Goal: Information Seeking & Learning: Learn about a topic

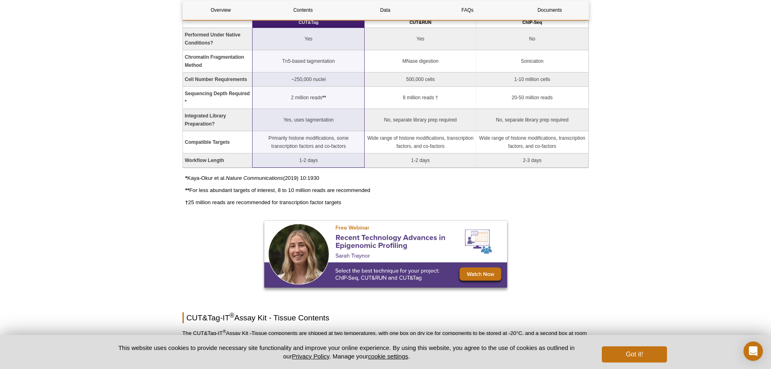
scroll to position [729, 0]
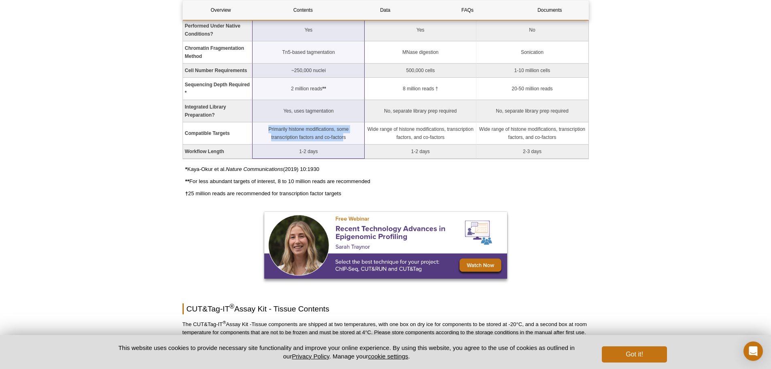
drag, startPoint x: 269, startPoint y: 129, endPoint x: 343, endPoint y: 136, distance: 74.8
click at [343, 136] on td "Primarily histone modifications, some transcription factors and co-factors" at bounding box center [309, 133] width 112 height 22
click at [317, 130] on td "Primarily histone modifications, some transcription factors and co-factors" at bounding box center [309, 133] width 112 height 22
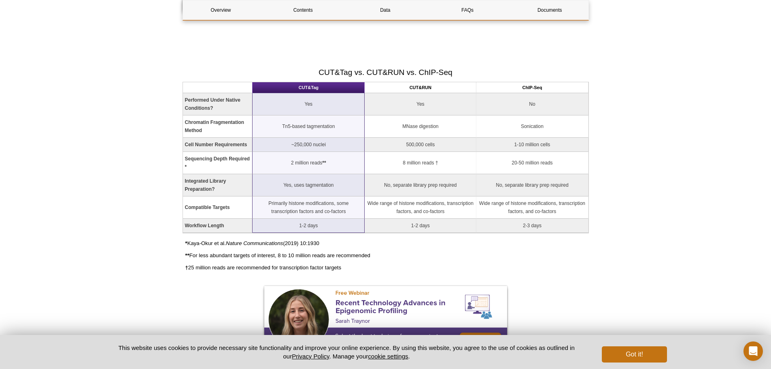
scroll to position [648, 0]
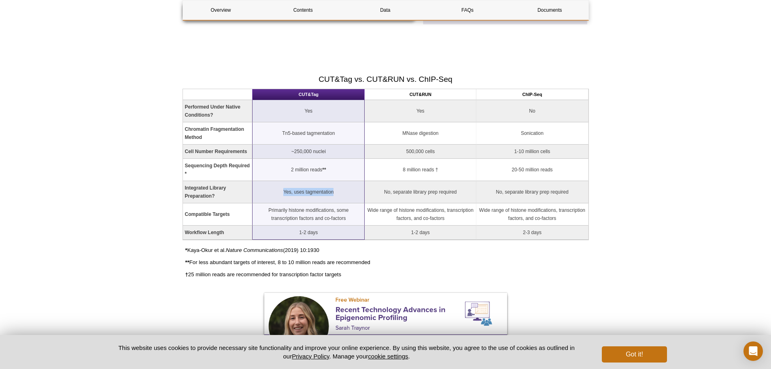
drag, startPoint x: 283, startPoint y: 191, endPoint x: 354, endPoint y: 190, distance: 71.2
click at [354, 190] on td "Yes, uses tagmentation" at bounding box center [309, 192] width 112 height 22
click at [450, 265] on p "** For less abundant targets of interest, 8 to 10 million reads are recommended" at bounding box center [387, 262] width 404 height 8
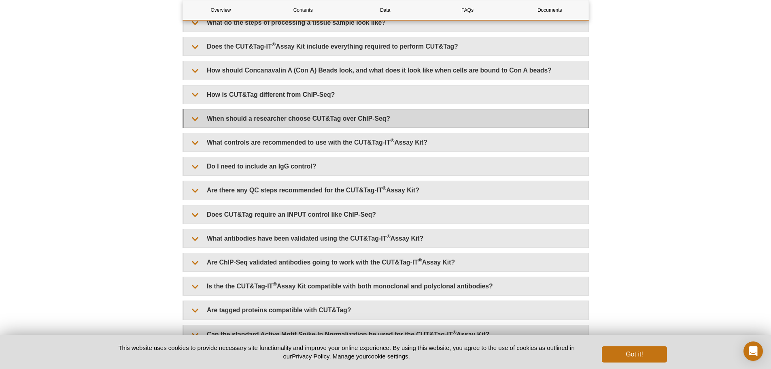
scroll to position [1882, 0]
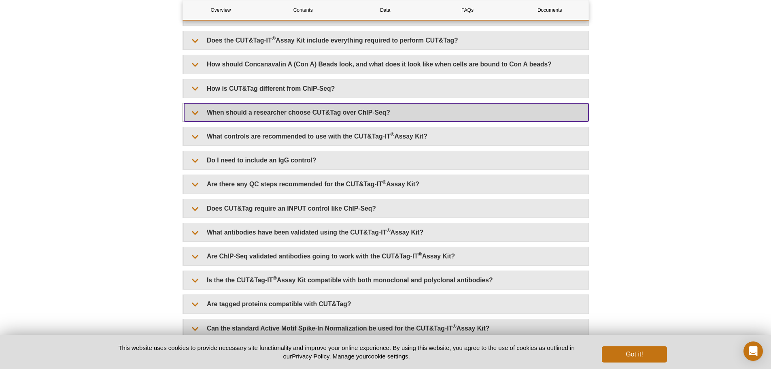
click at [285, 115] on summary "When should a researcher choose CUT&Tag over ChIP-Seq?" at bounding box center [386, 112] width 404 height 18
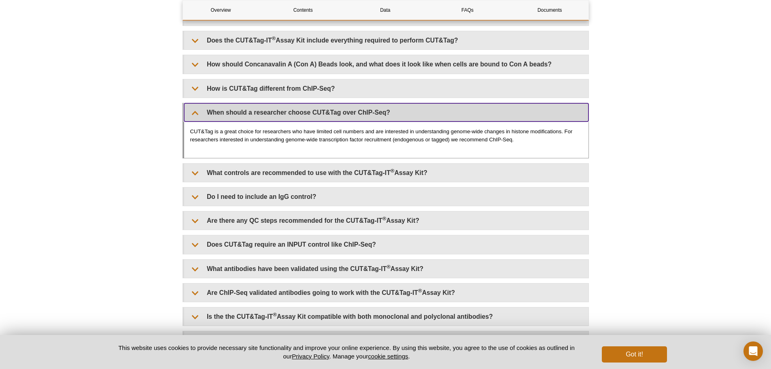
click at [285, 111] on summary "When should a researcher choose CUT&Tag over ChIP-Seq?" at bounding box center [386, 112] width 404 height 18
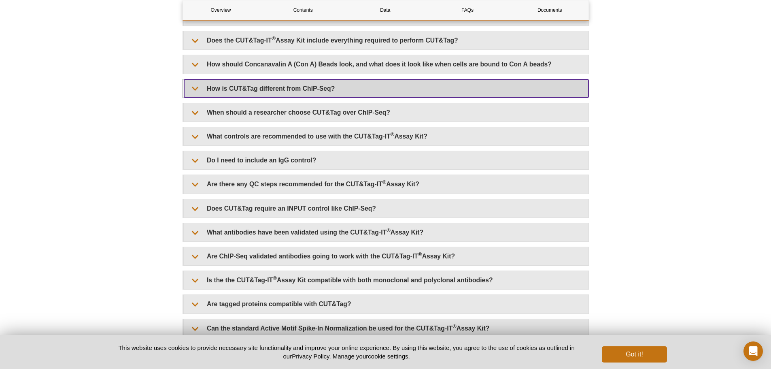
click at [281, 86] on summary "How is CUT&Tag different from ChIP-Seq?" at bounding box center [386, 88] width 404 height 18
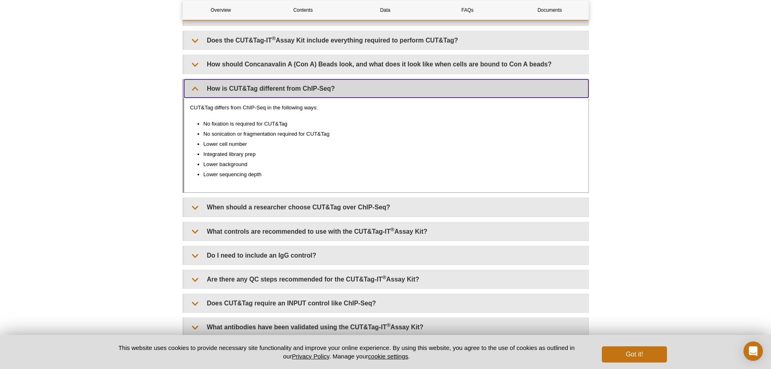
click at [282, 85] on summary "How is CUT&Tag different from ChIP-Seq?" at bounding box center [386, 88] width 404 height 18
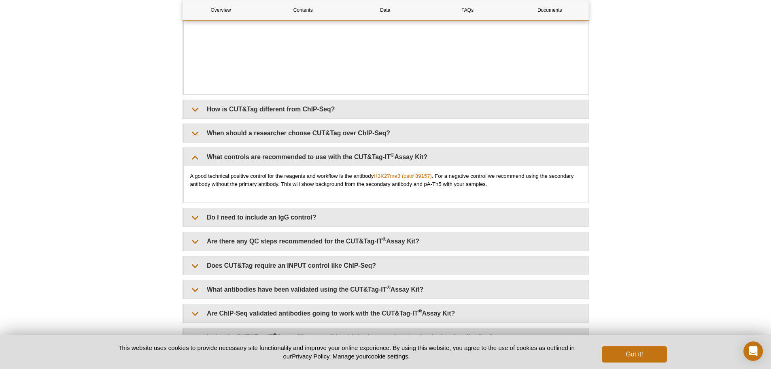
scroll to position [2553, 0]
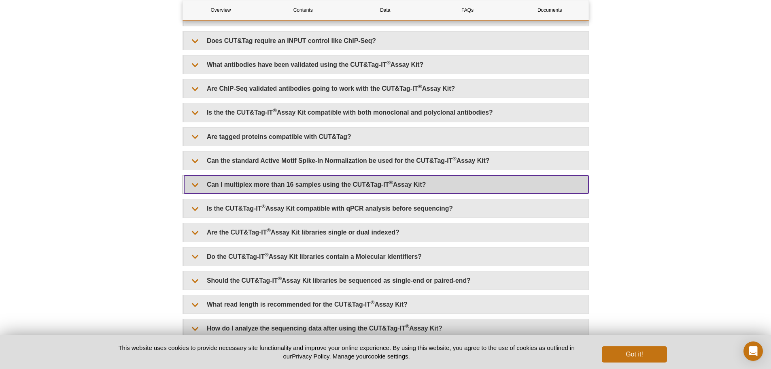
click at [231, 183] on summary "Can I multiplex more than 16 samples using the CUT&Tag-IT ® Assay Kit?" at bounding box center [386, 184] width 404 height 18
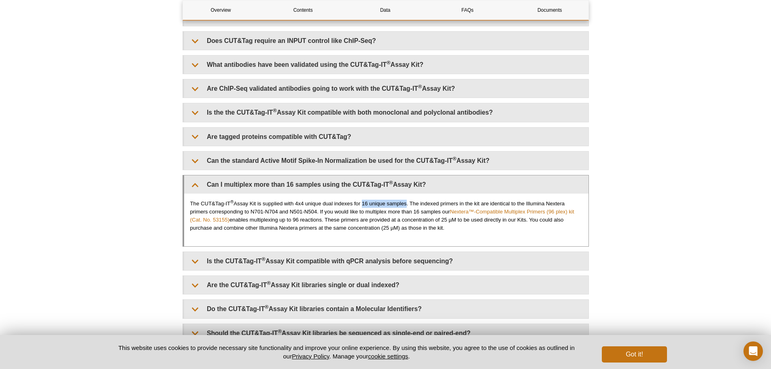
drag, startPoint x: 363, startPoint y: 205, endPoint x: 406, endPoint y: 204, distance: 42.5
click at [406, 204] on p "The CUT&Tag-IT ® Assay Kit is supplied with 4x4 unique dual indexes for 16 uniq…" at bounding box center [386, 216] width 392 height 32
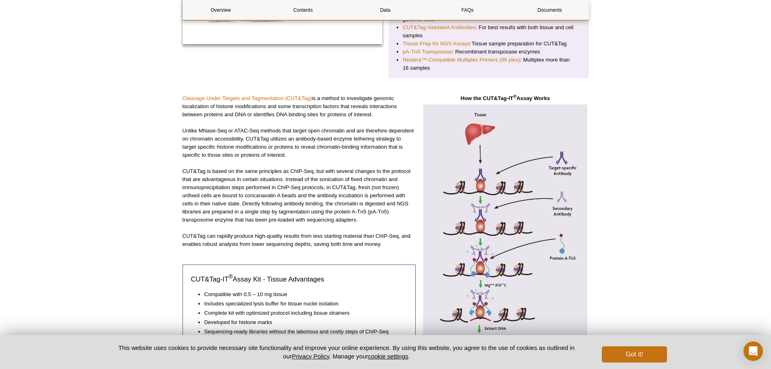
scroll to position [0, 0]
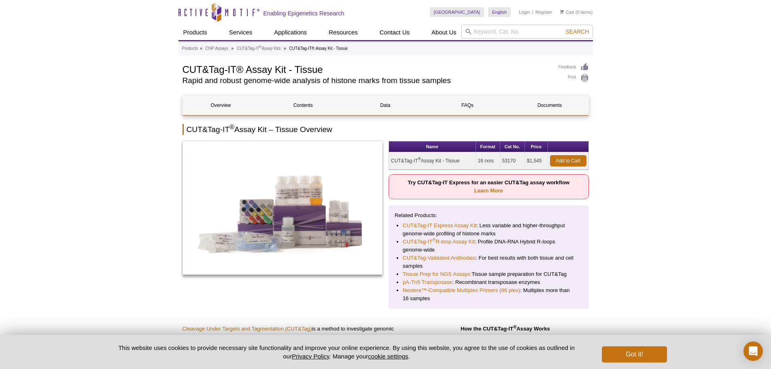
drag, startPoint x: 527, startPoint y: 159, endPoint x: 542, endPoint y: 159, distance: 15.0
click at [542, 159] on td "$1,545" at bounding box center [536, 160] width 23 height 17
